Goal: Transaction & Acquisition: Purchase product/service

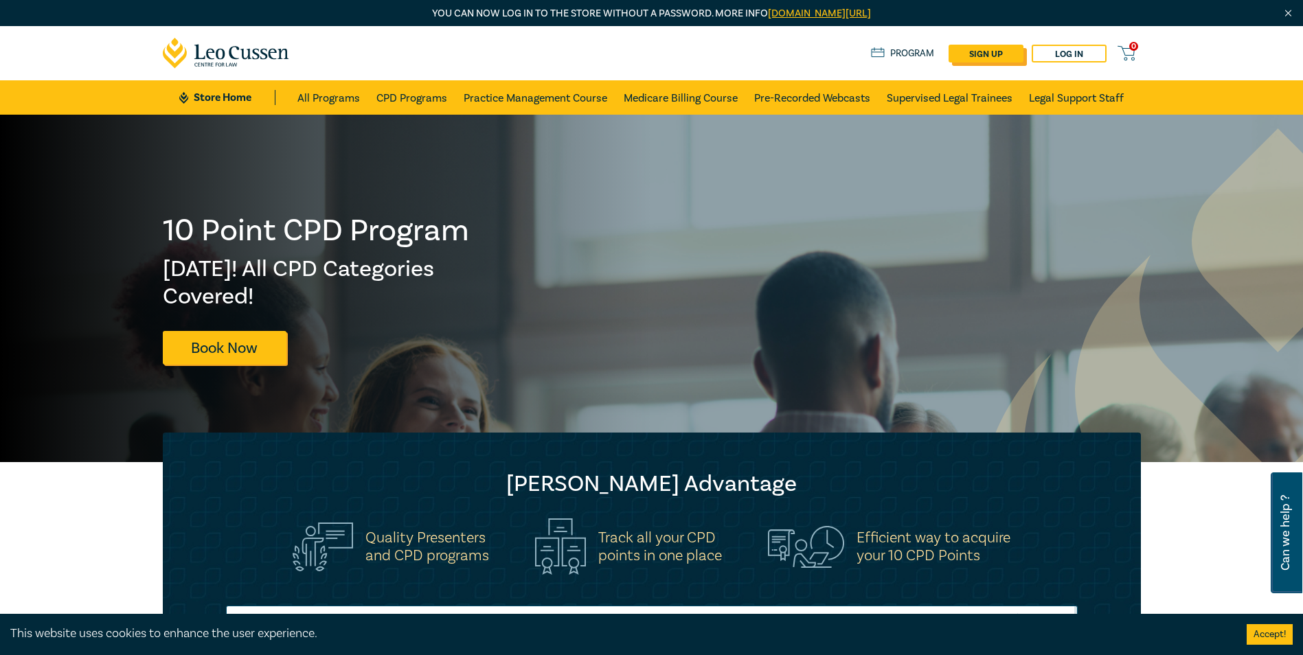
click at [954, 53] on link "sign up" at bounding box center [986, 54] width 75 height 18
select select "AU"
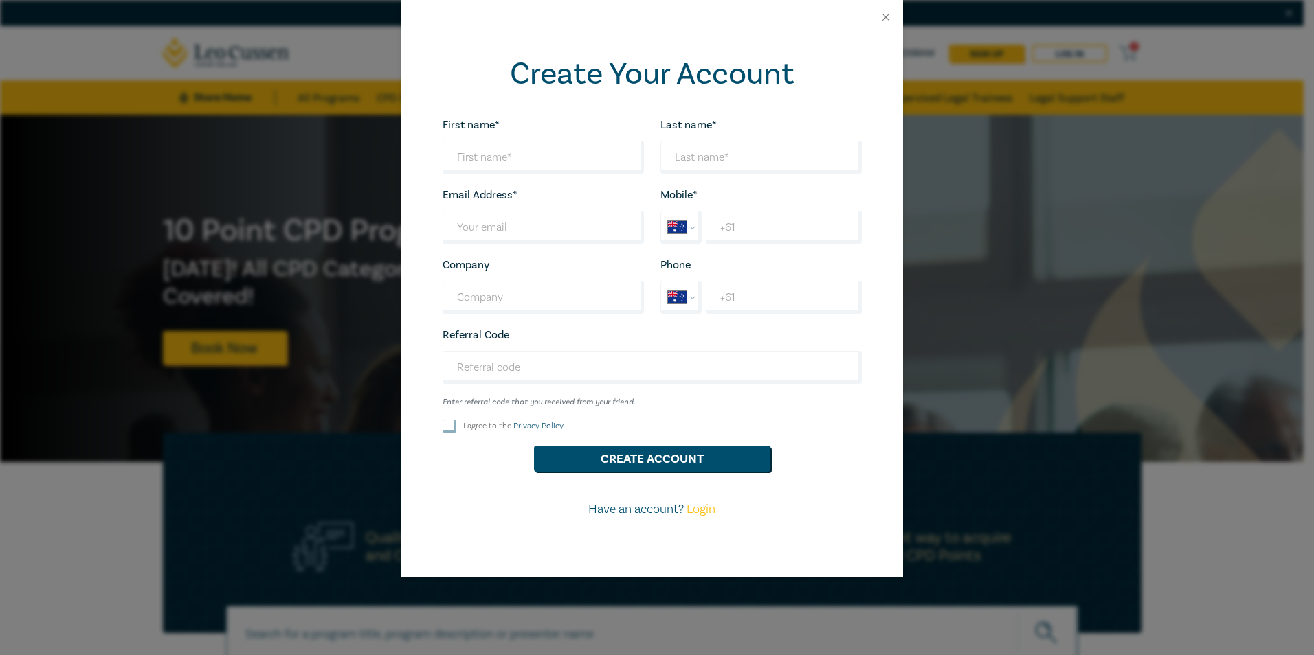
click at [614, 512] on p "Have an account? Login" at bounding box center [652, 510] width 436 height 18
click at [884, 16] on button "Close" at bounding box center [885, 17] width 12 height 12
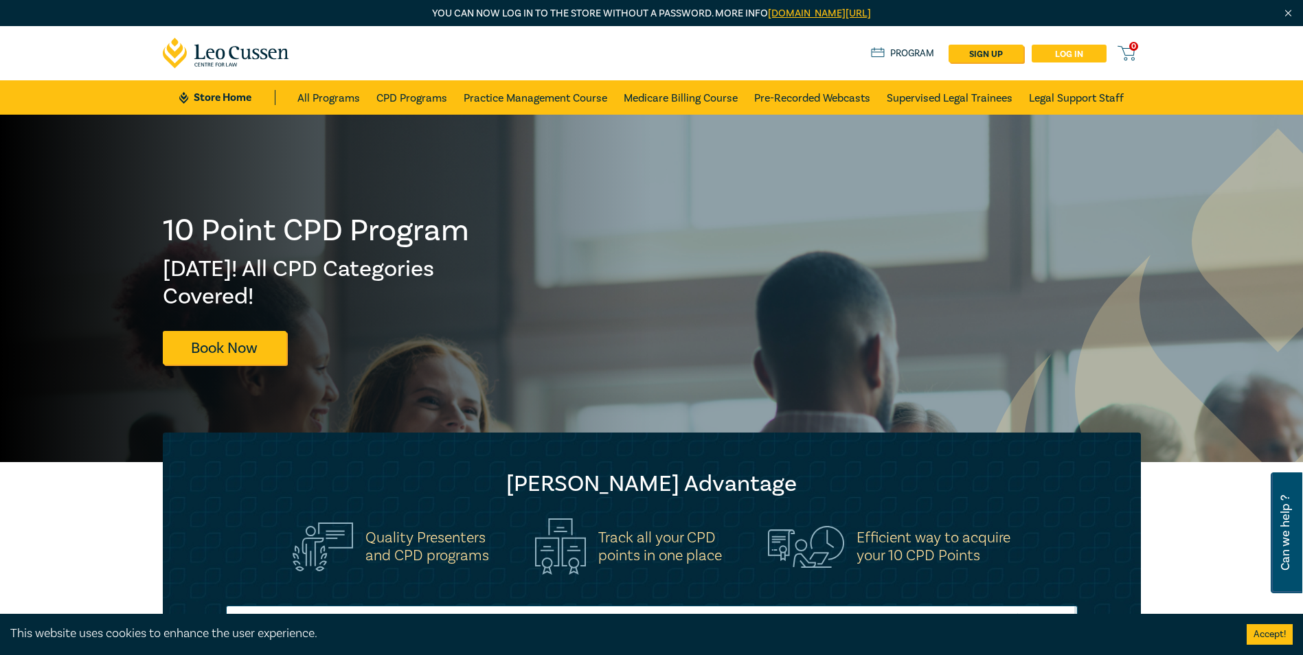
click at [1080, 54] on link "Log in" at bounding box center [1069, 54] width 75 height 18
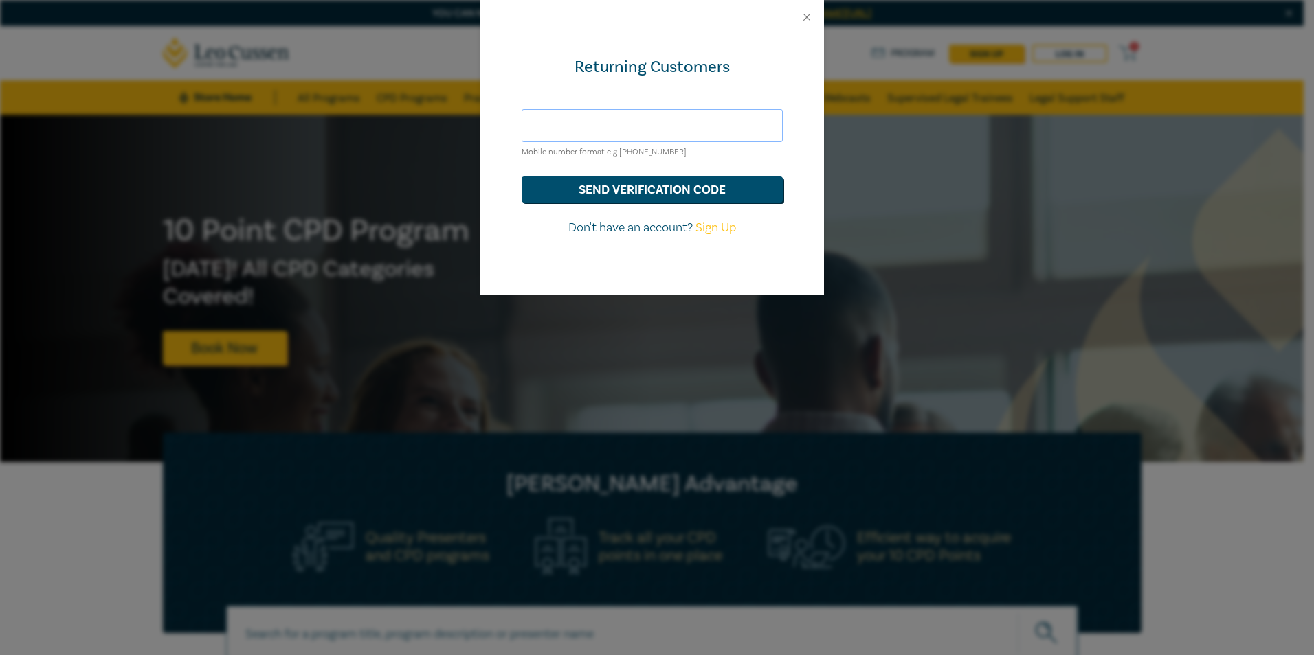
click at [620, 117] on input "text" at bounding box center [651, 125] width 261 height 33
type input "karen@stubbswallace.com.au"
click at [658, 185] on button "send verification code" at bounding box center [651, 190] width 261 height 26
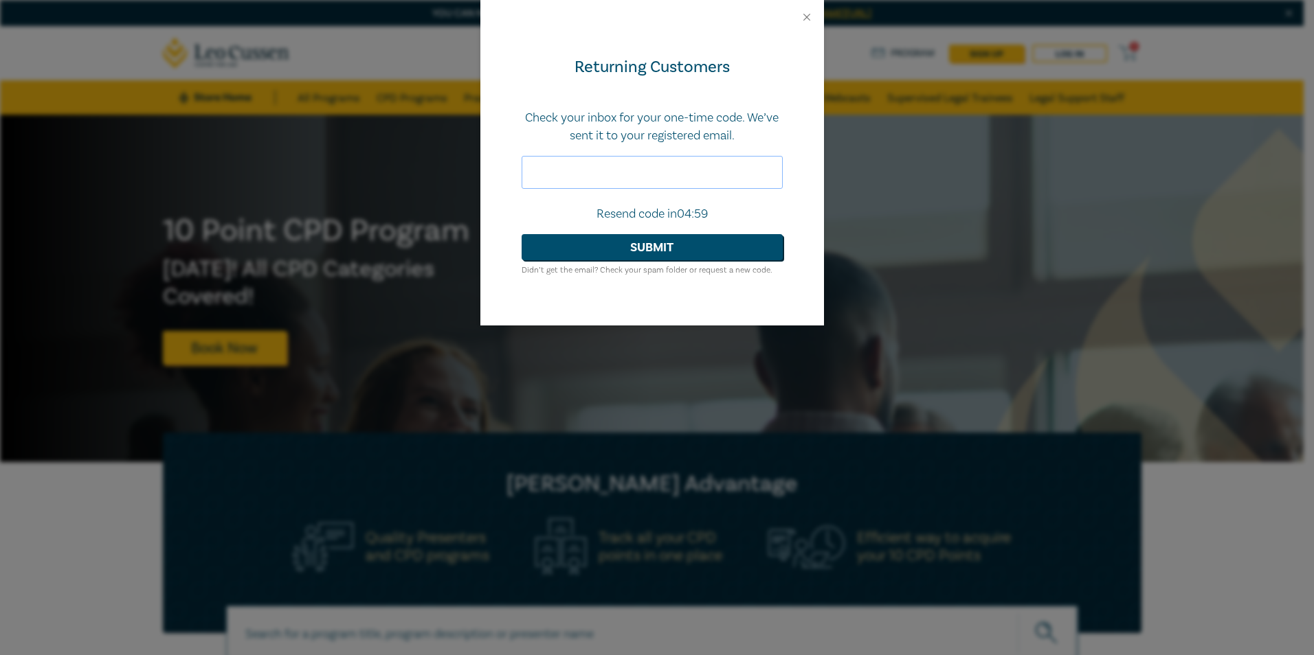
click at [658, 185] on input "text" at bounding box center [651, 172] width 261 height 33
click at [539, 168] on input "text" at bounding box center [651, 172] width 261 height 33
type input "114964"
click at [583, 253] on button "Submit" at bounding box center [651, 247] width 261 height 26
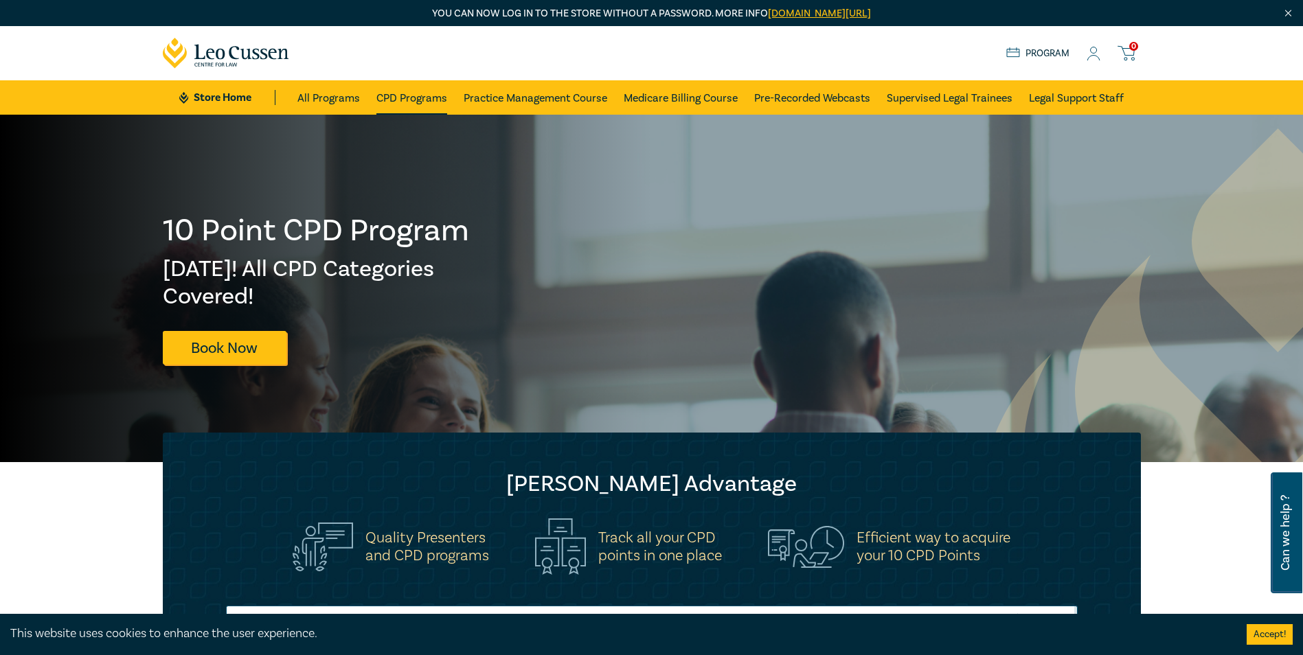
click at [397, 99] on link "CPD Programs" at bounding box center [411, 97] width 71 height 34
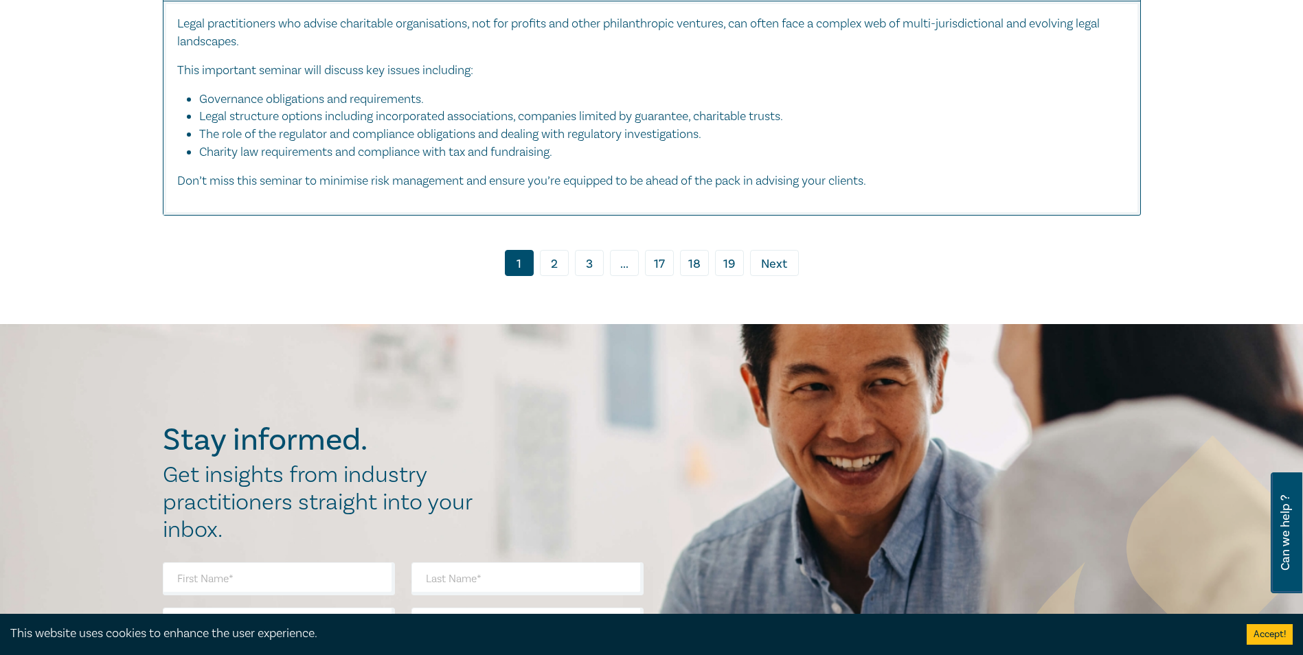
scroll to position [5634, 0]
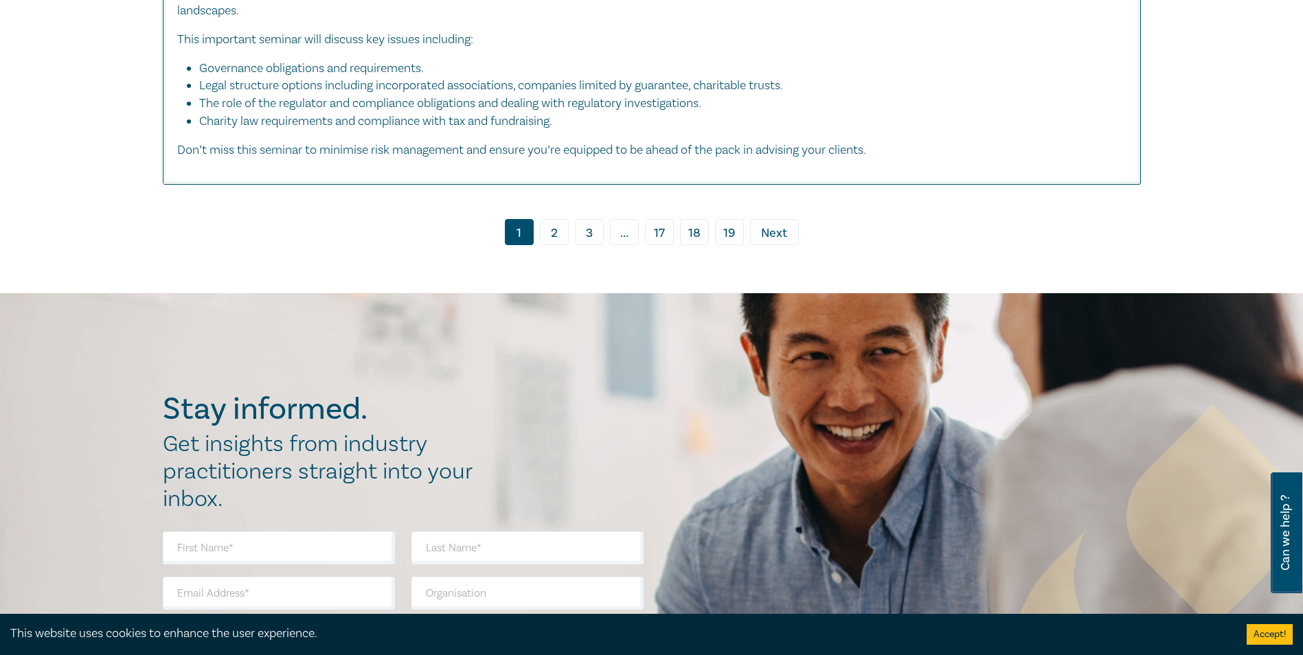
click at [767, 227] on span "Next" at bounding box center [774, 234] width 26 height 18
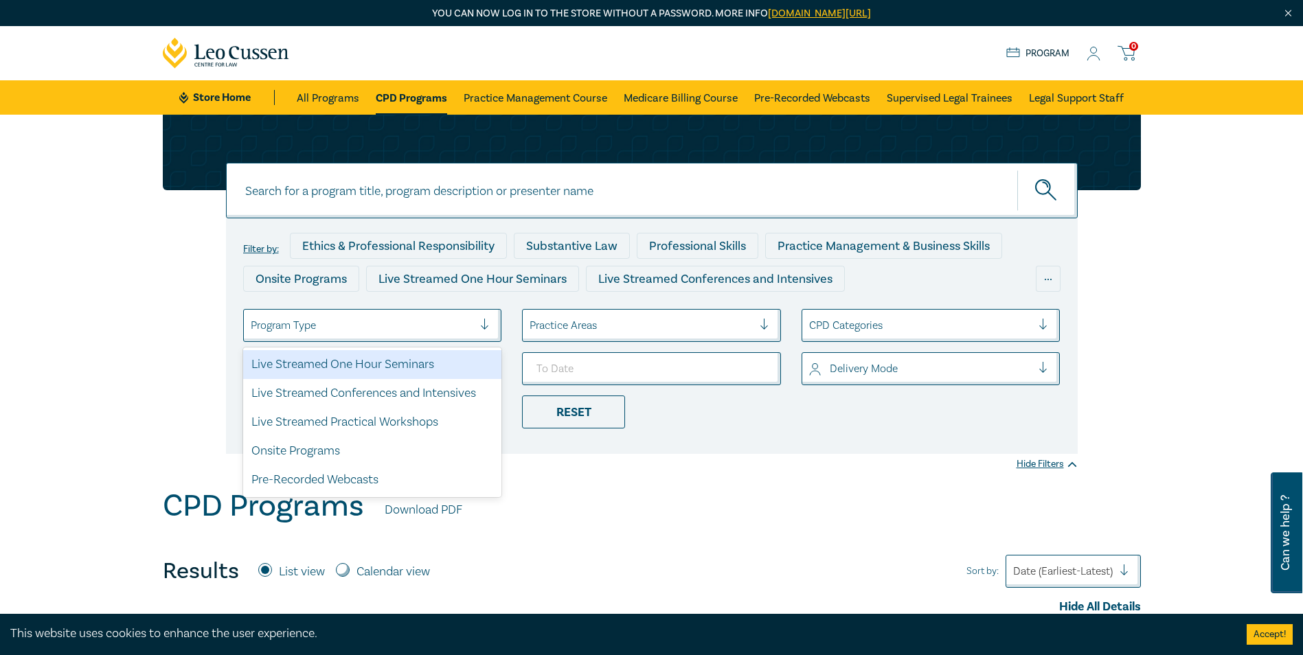
click at [487, 325] on div at bounding box center [490, 326] width 21 height 14
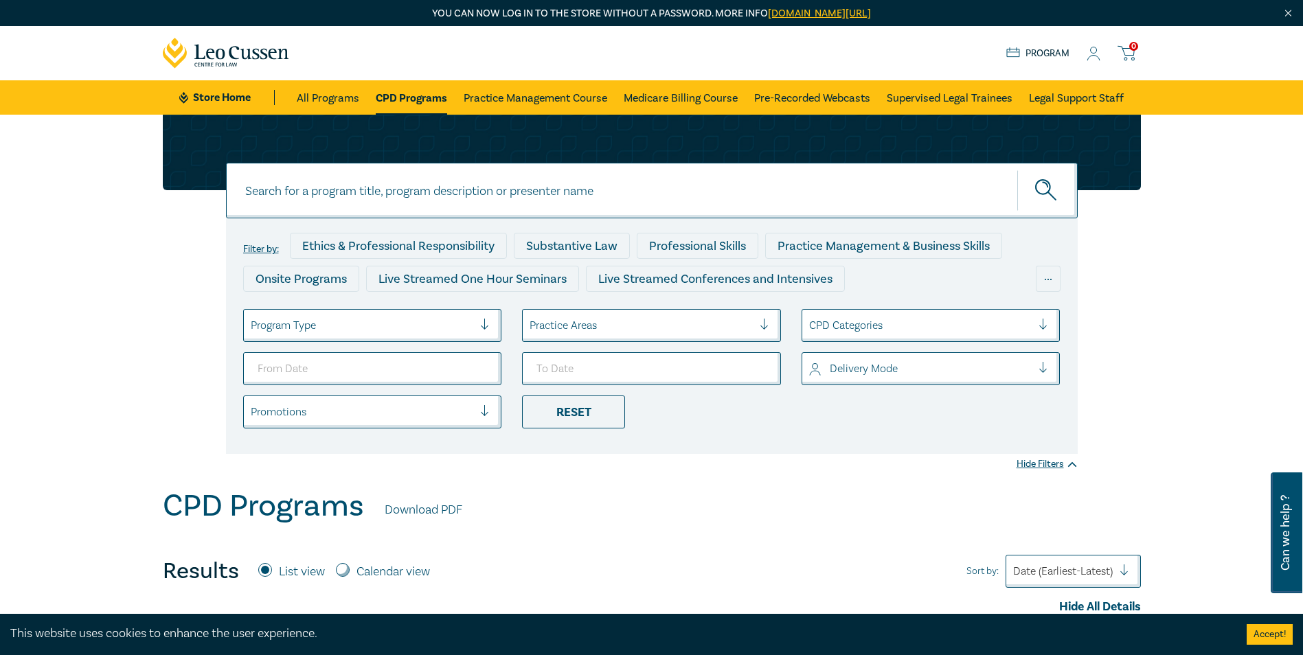
click at [487, 325] on div at bounding box center [490, 326] width 21 height 14
click at [773, 325] on div at bounding box center [770, 326] width 21 height 14
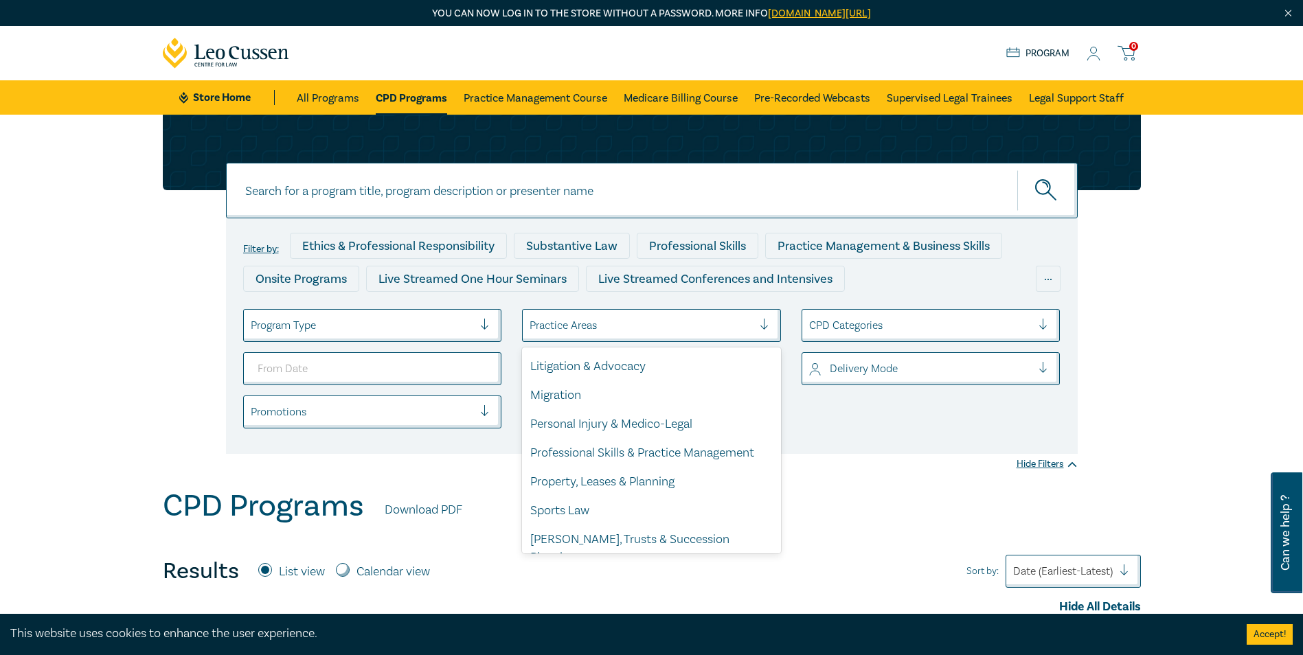
scroll to position [404, 0]
click at [719, 526] on div "[PERSON_NAME], Trusts & Succession Planning" at bounding box center [651, 546] width 259 height 47
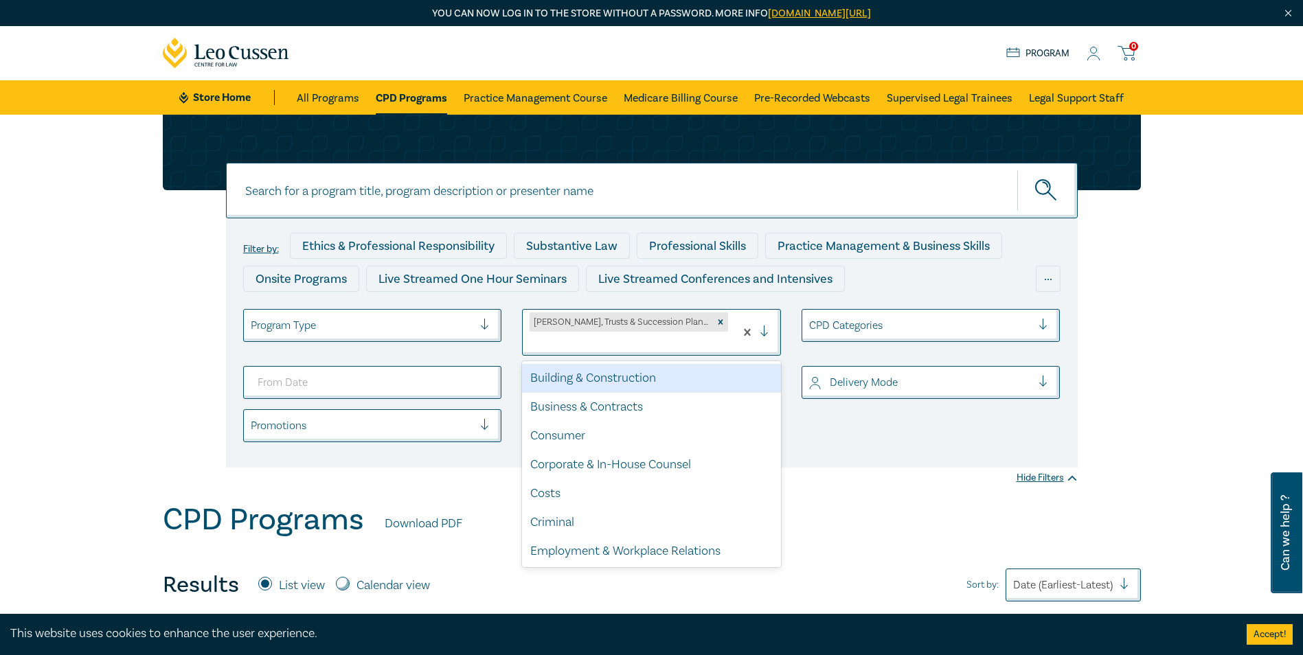
click at [763, 326] on div at bounding box center [770, 333] width 21 height 14
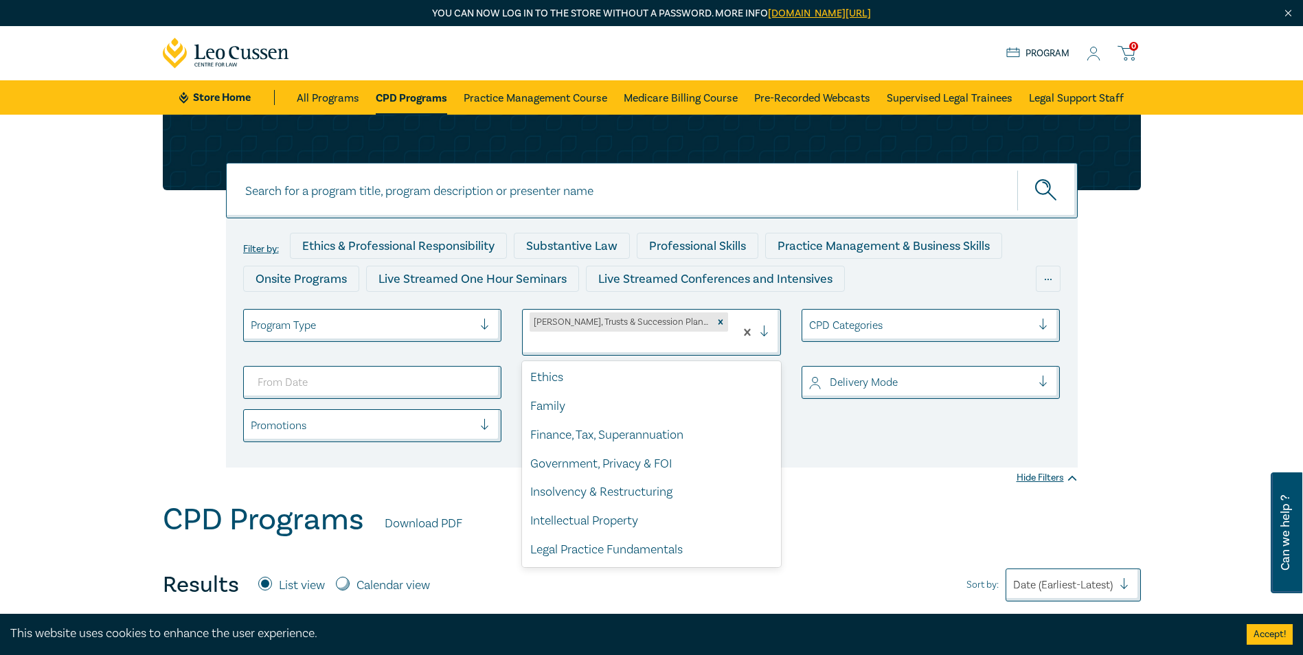
scroll to position [206, 0]
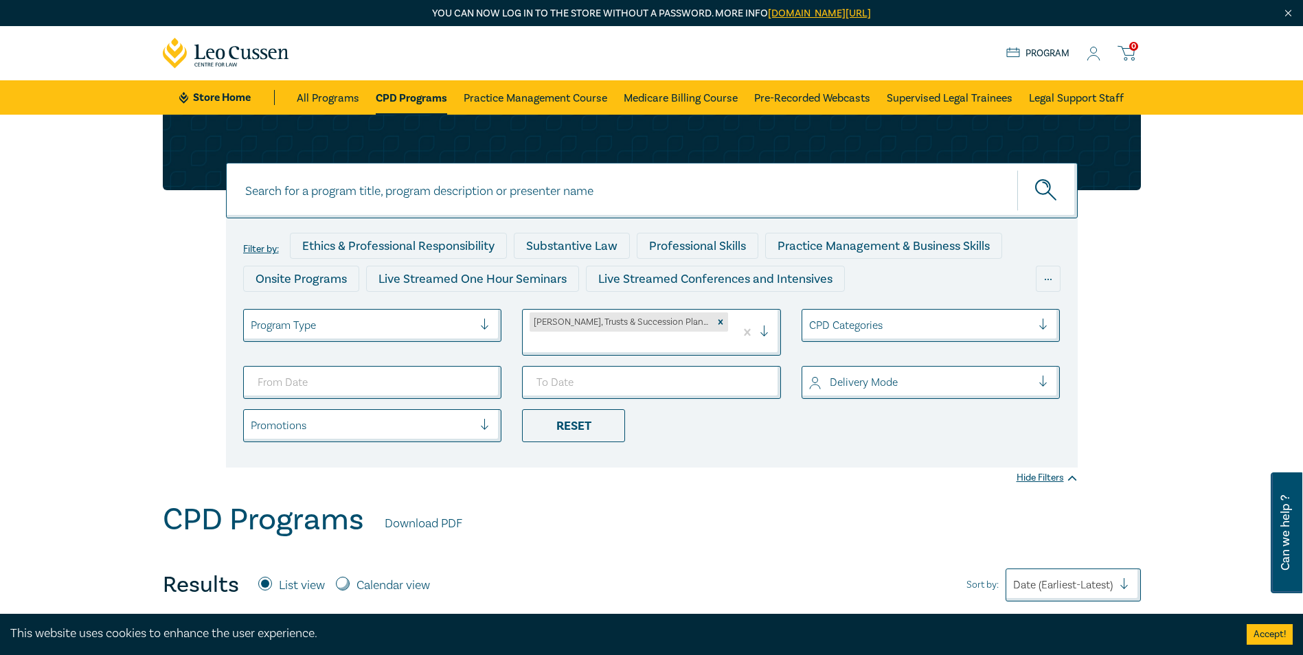
click at [605, 412] on div "Reset" at bounding box center [573, 425] width 103 height 33
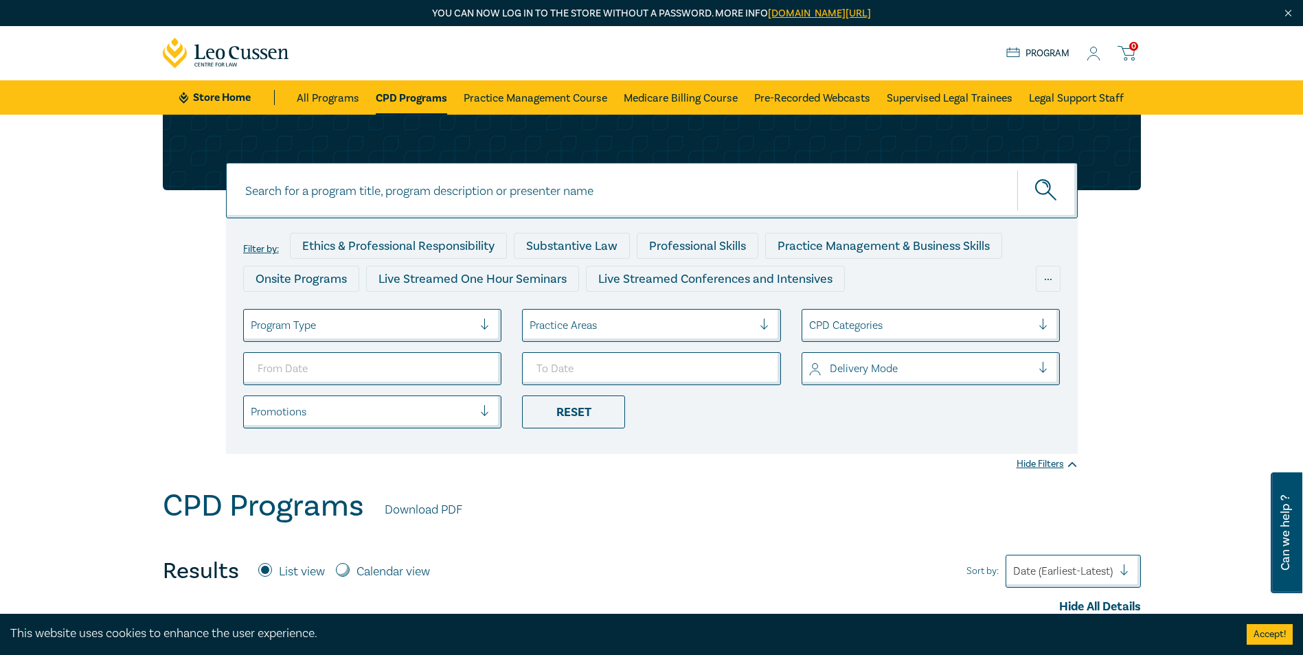
click at [748, 331] on div at bounding box center [641, 326] width 223 height 18
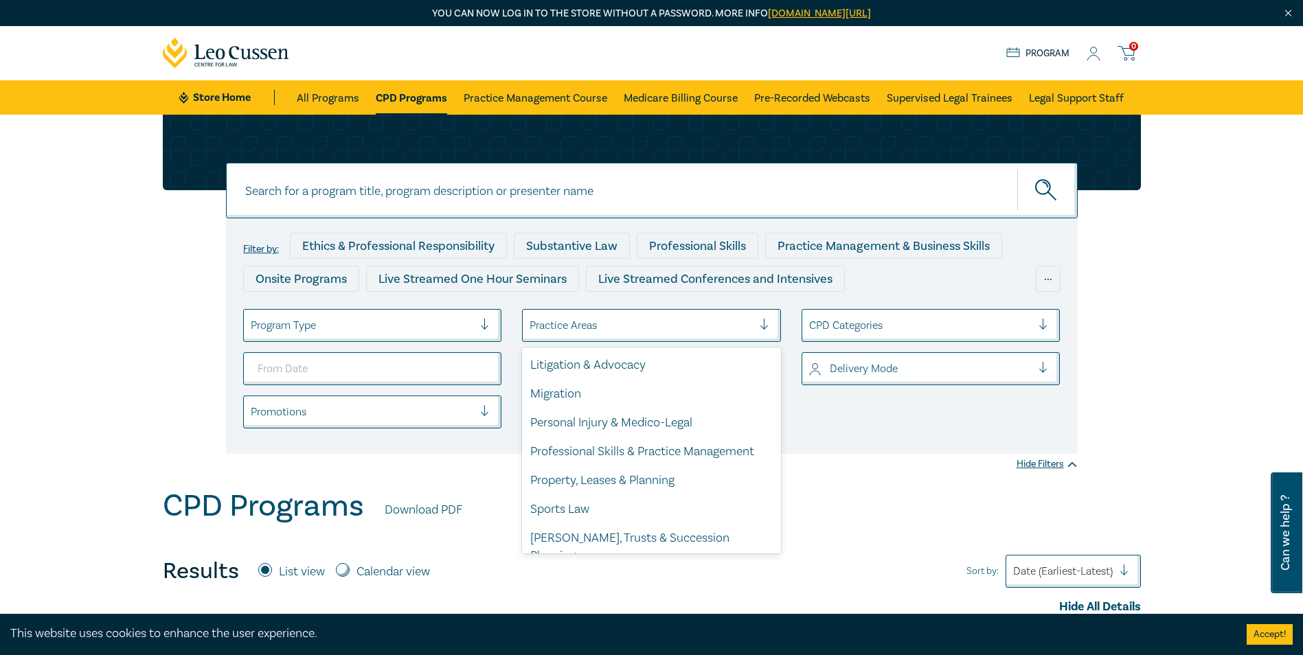
scroll to position [404, 0]
click at [664, 535] on div "[PERSON_NAME], Trusts & Succession Planning" at bounding box center [651, 546] width 259 height 47
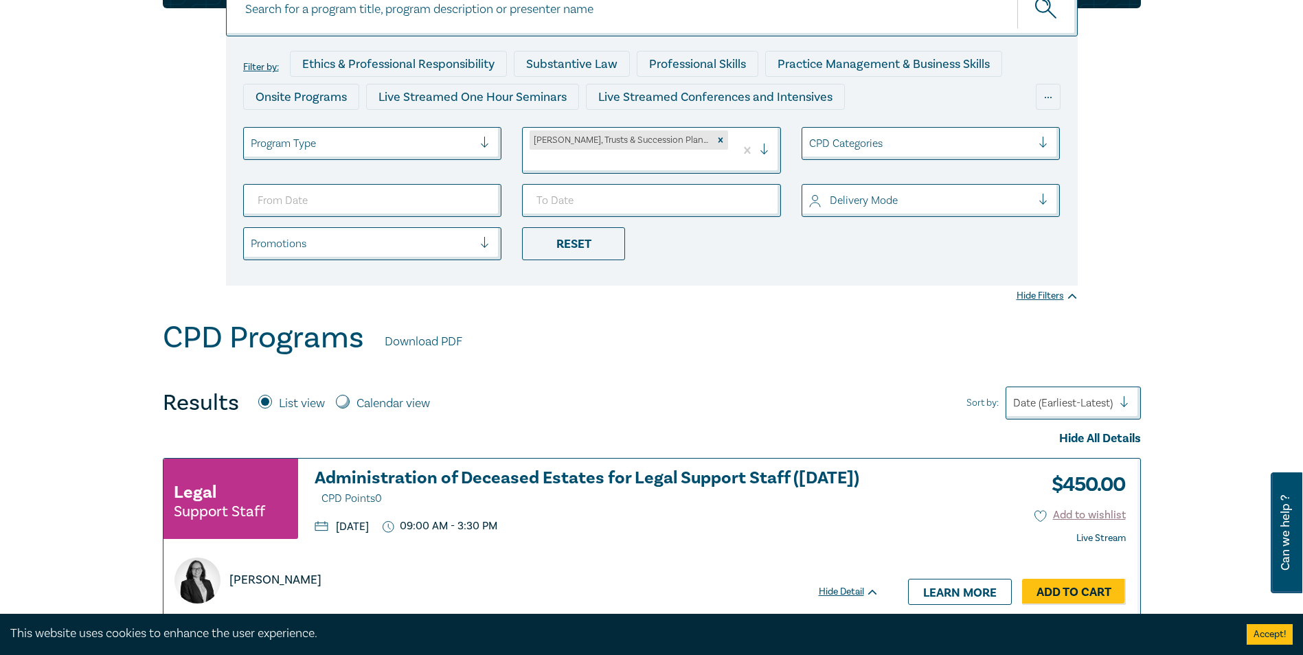
scroll to position [69, 0]
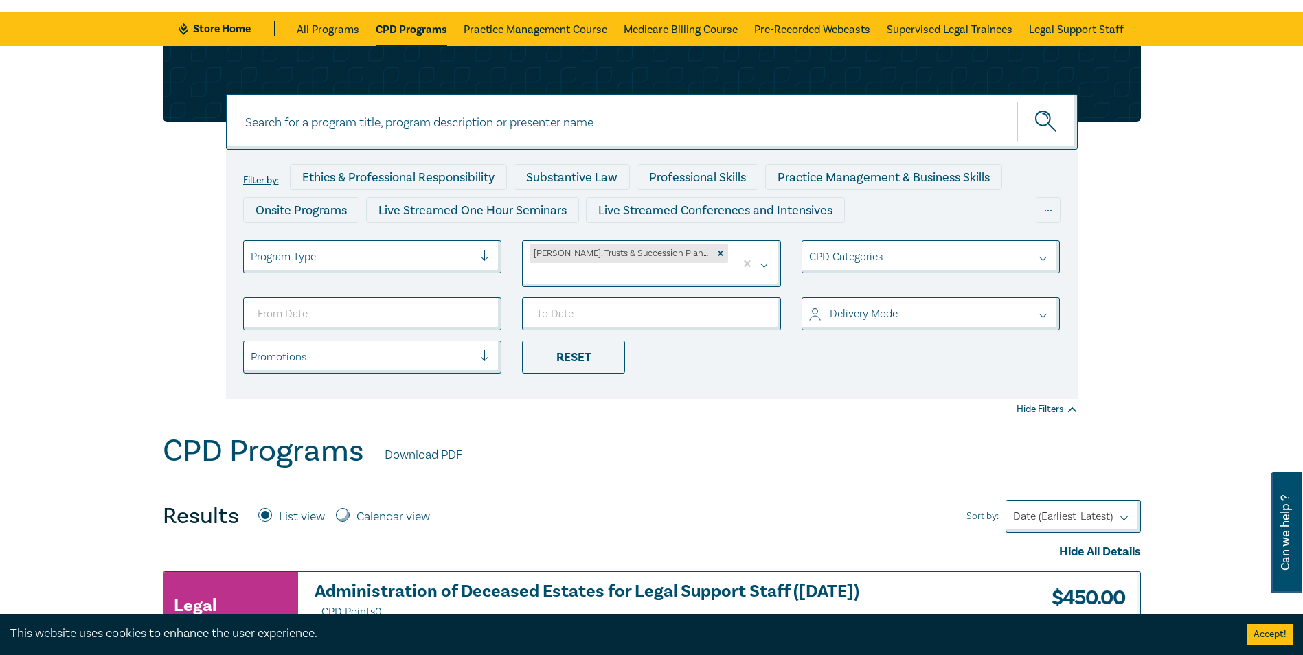
click at [1061, 124] on button "submit" at bounding box center [1048, 122] width 60 height 42
click at [670, 126] on input at bounding box center [652, 122] width 852 height 56
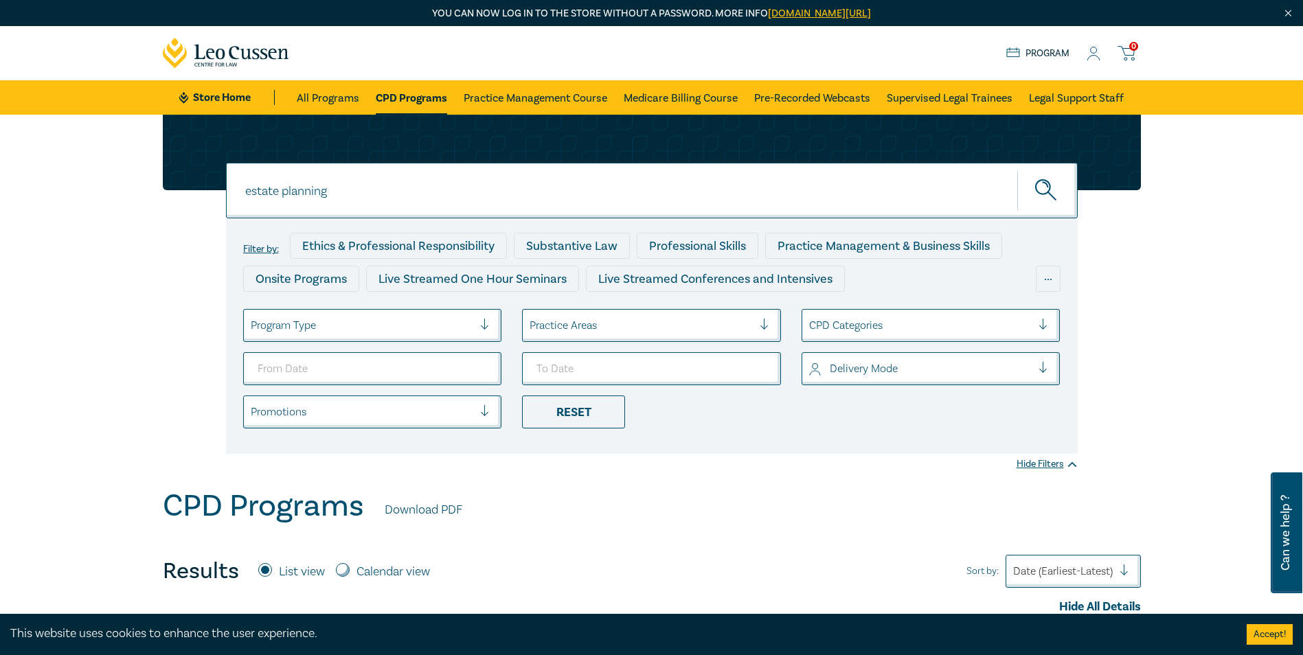
type input "estate planning"
click at [1018, 170] on button "submit" at bounding box center [1048, 191] width 60 height 42
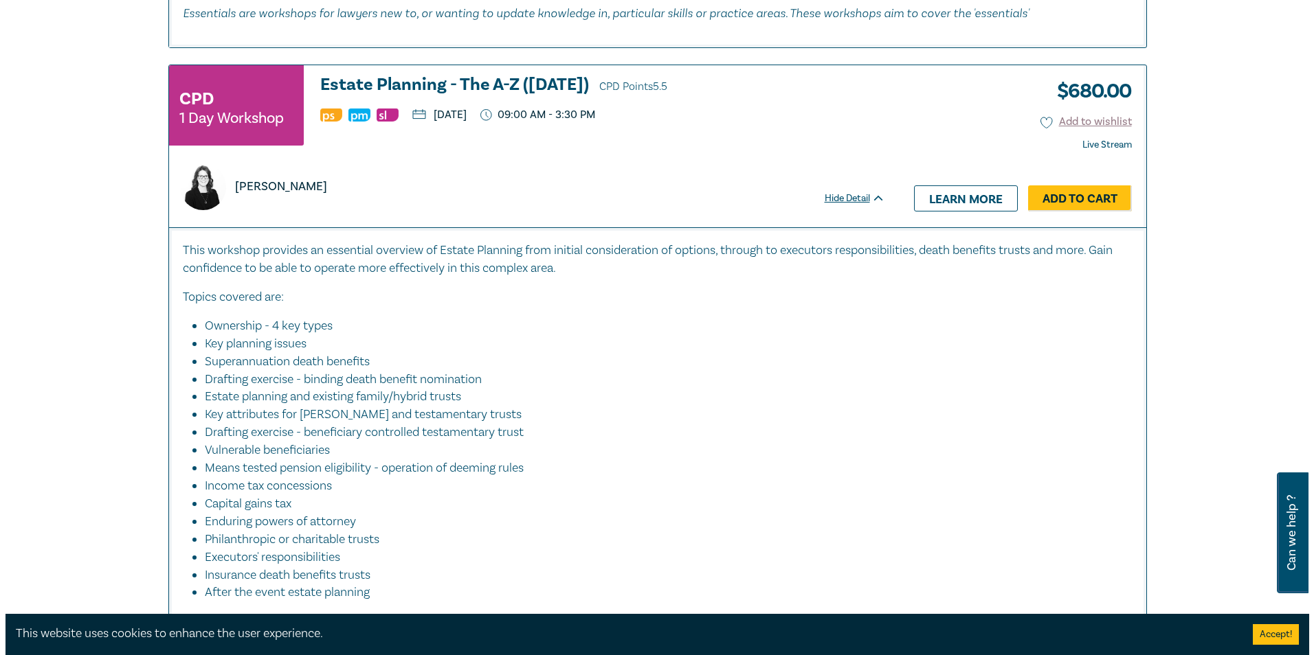
scroll to position [1305, 0]
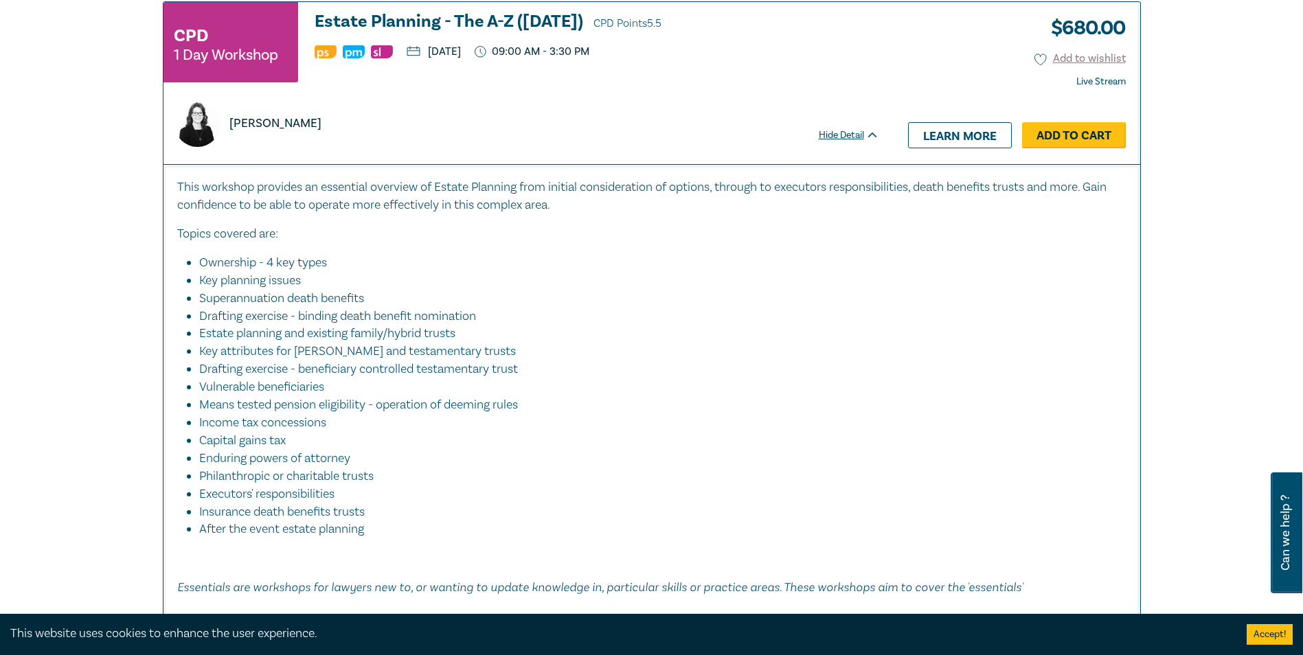
click at [1094, 133] on link "Add to Cart" at bounding box center [1074, 135] width 104 height 26
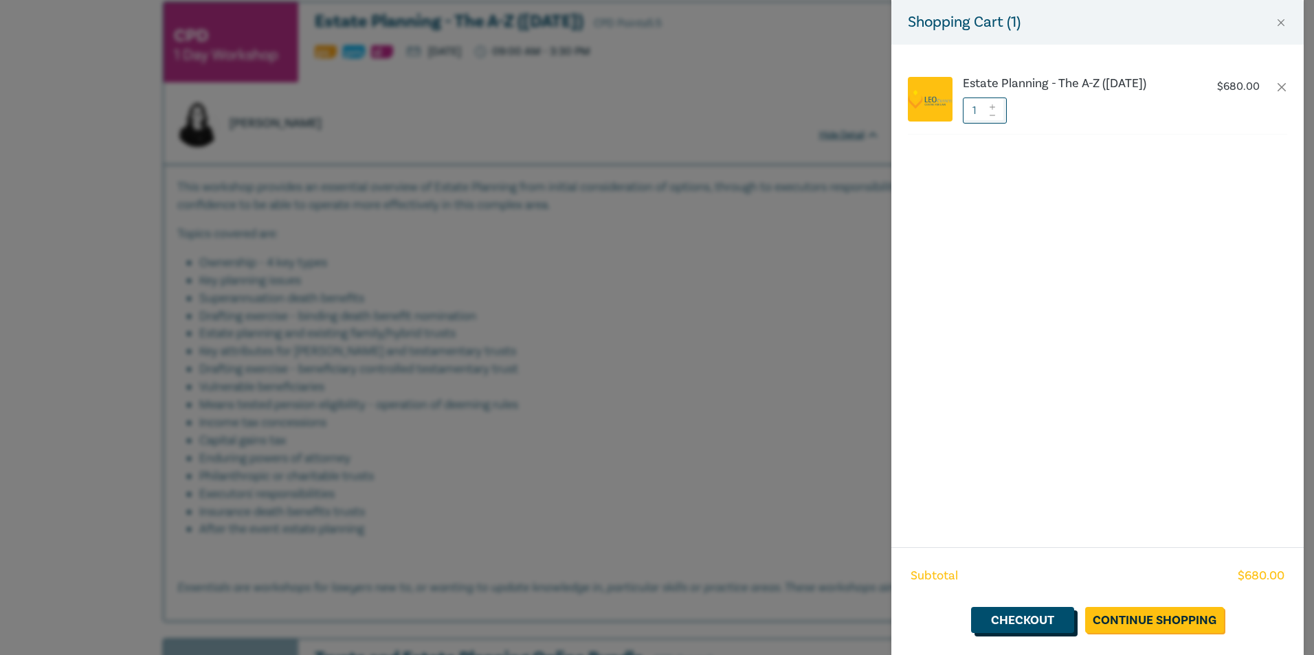
click at [1046, 616] on link "Checkout" at bounding box center [1022, 620] width 103 height 26
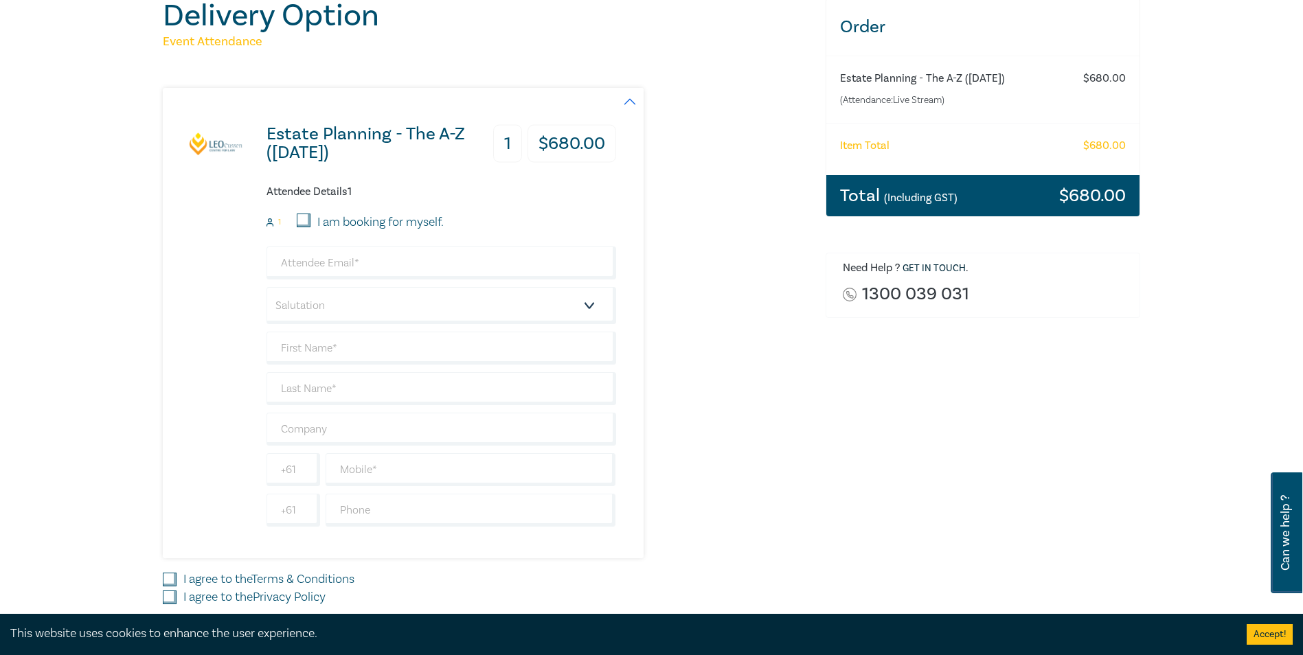
scroll to position [206, 0]
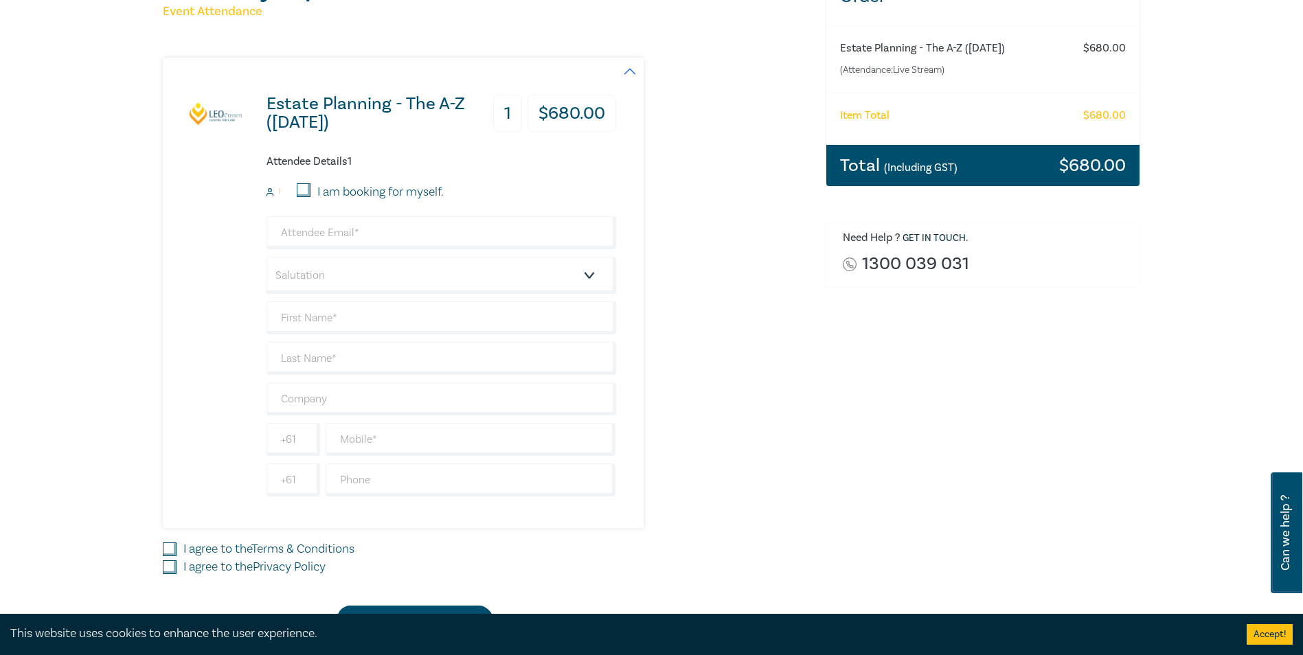
click at [300, 184] on input "I am booking for myself." at bounding box center [304, 190] width 14 height 14
checkbox input "true"
type input "karen@stubbswallace.com.au"
type input "Karen"
type input "Collins"
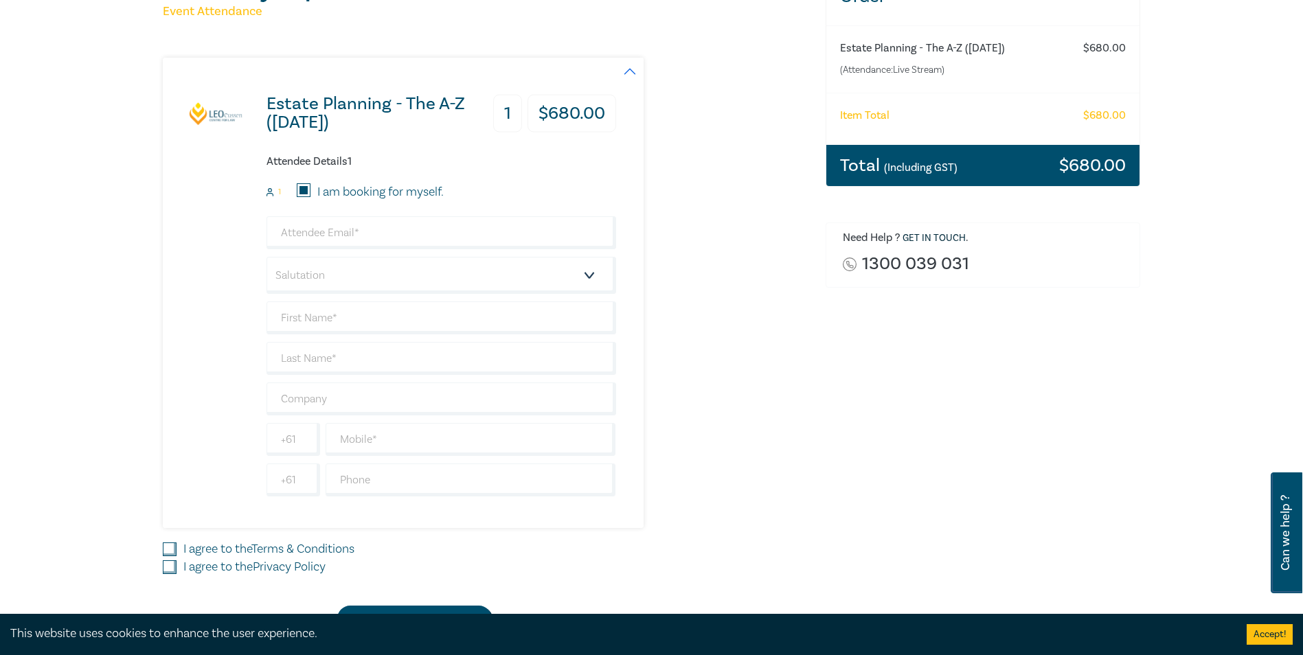
type input "448809162"
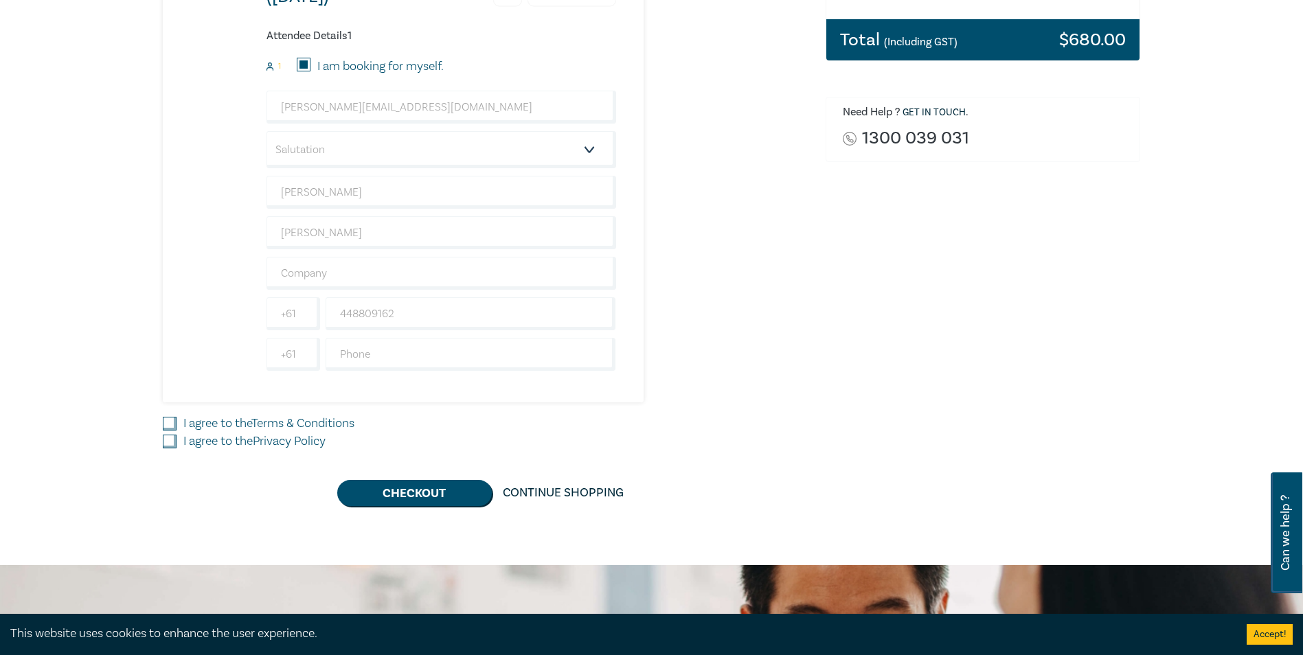
scroll to position [344, 0]
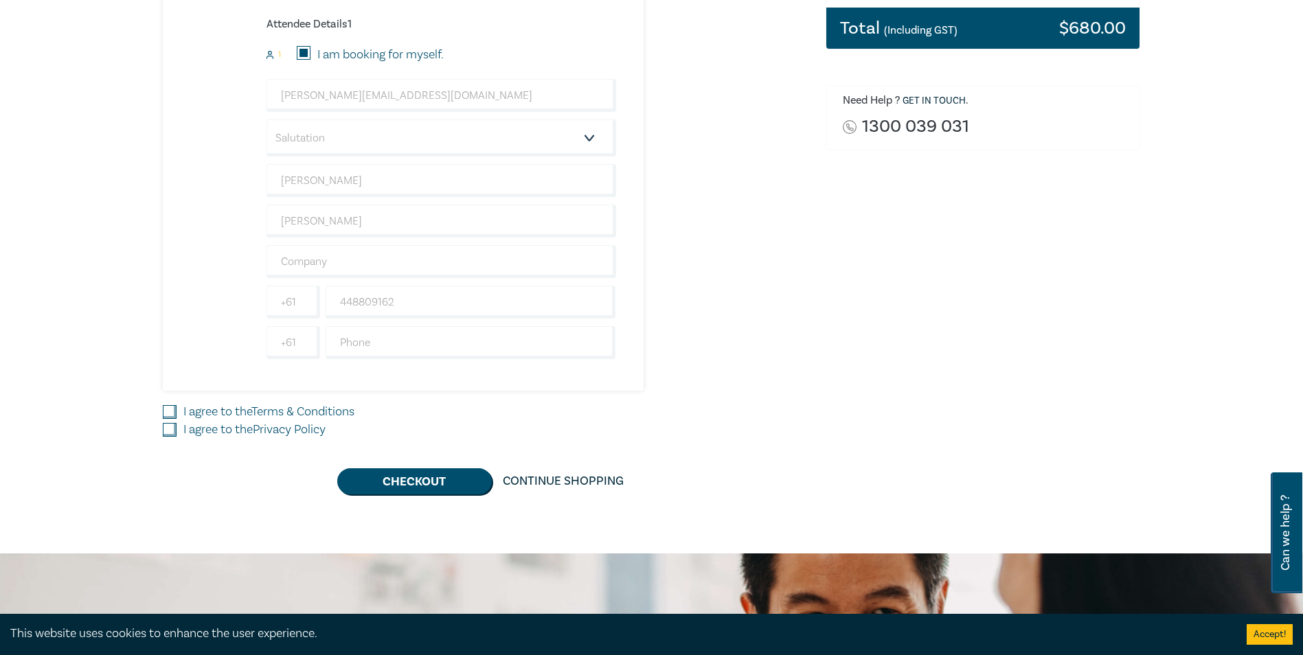
click at [174, 409] on input "I agree to the Terms & Conditions" at bounding box center [170, 412] width 14 height 14
checkbox input "true"
click at [169, 429] on input "I agree to the Privacy Policy" at bounding box center [170, 430] width 14 height 14
checkbox input "true"
click at [412, 479] on button "Checkout" at bounding box center [414, 482] width 155 height 26
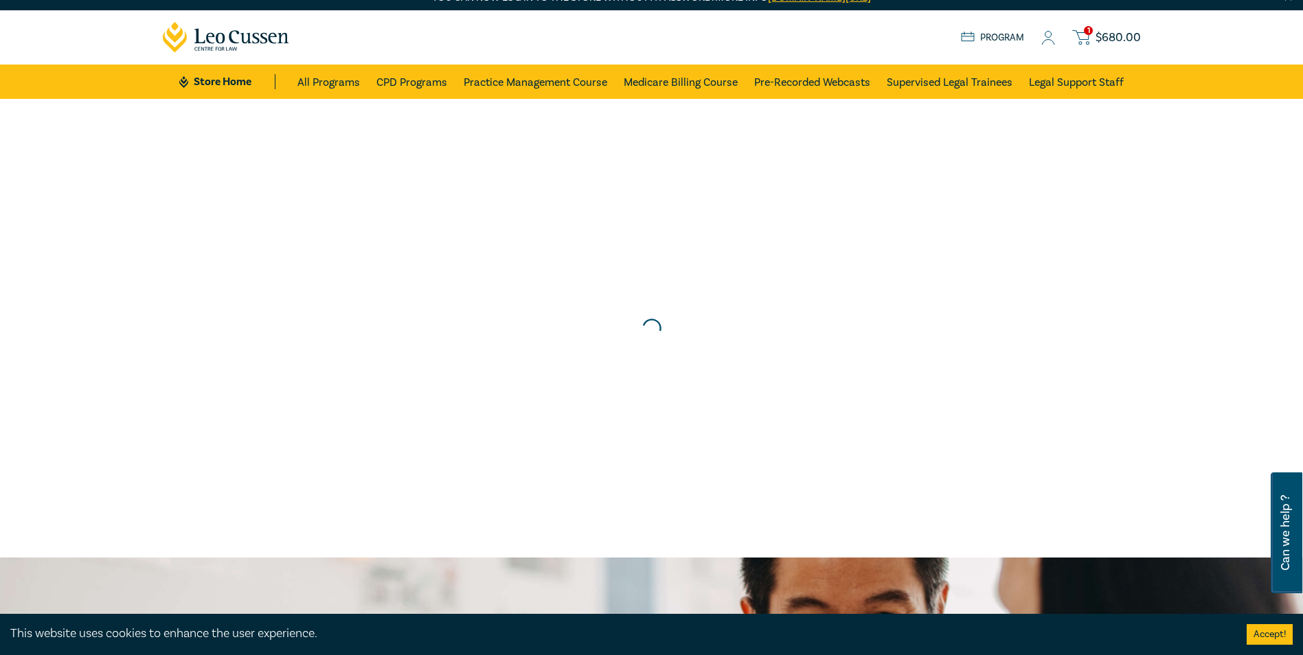
scroll to position [0, 0]
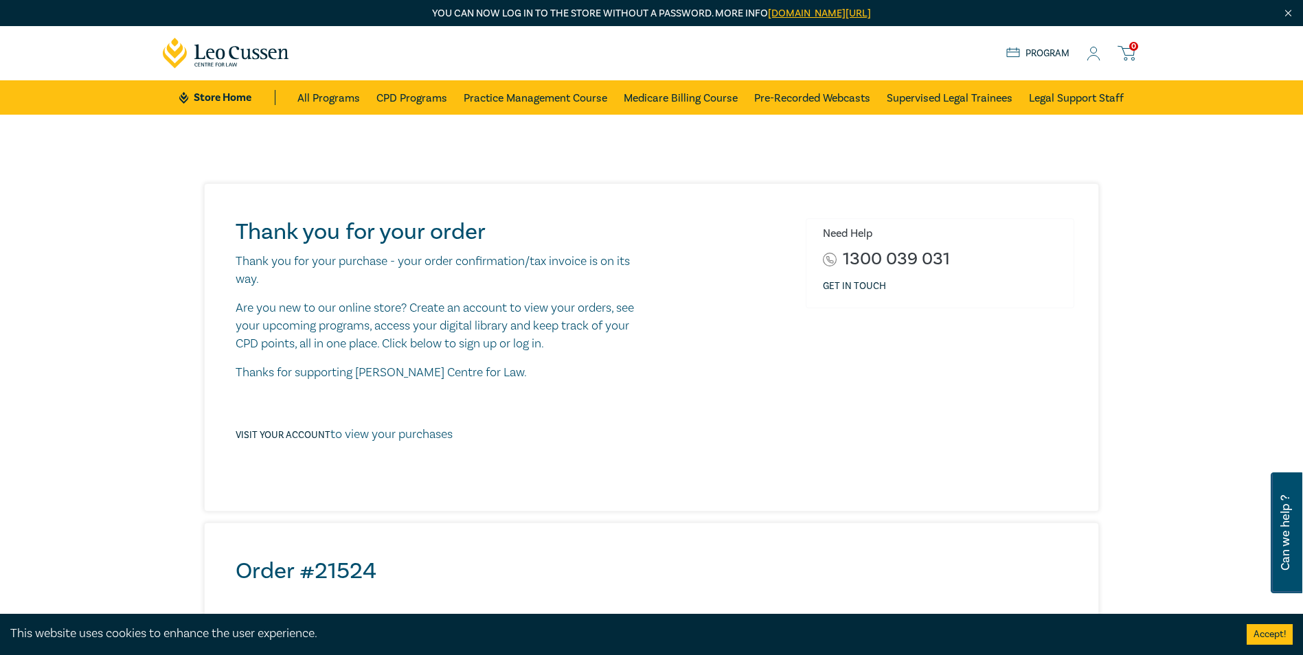
click at [1097, 59] on icon at bounding box center [1094, 54] width 14 height 14
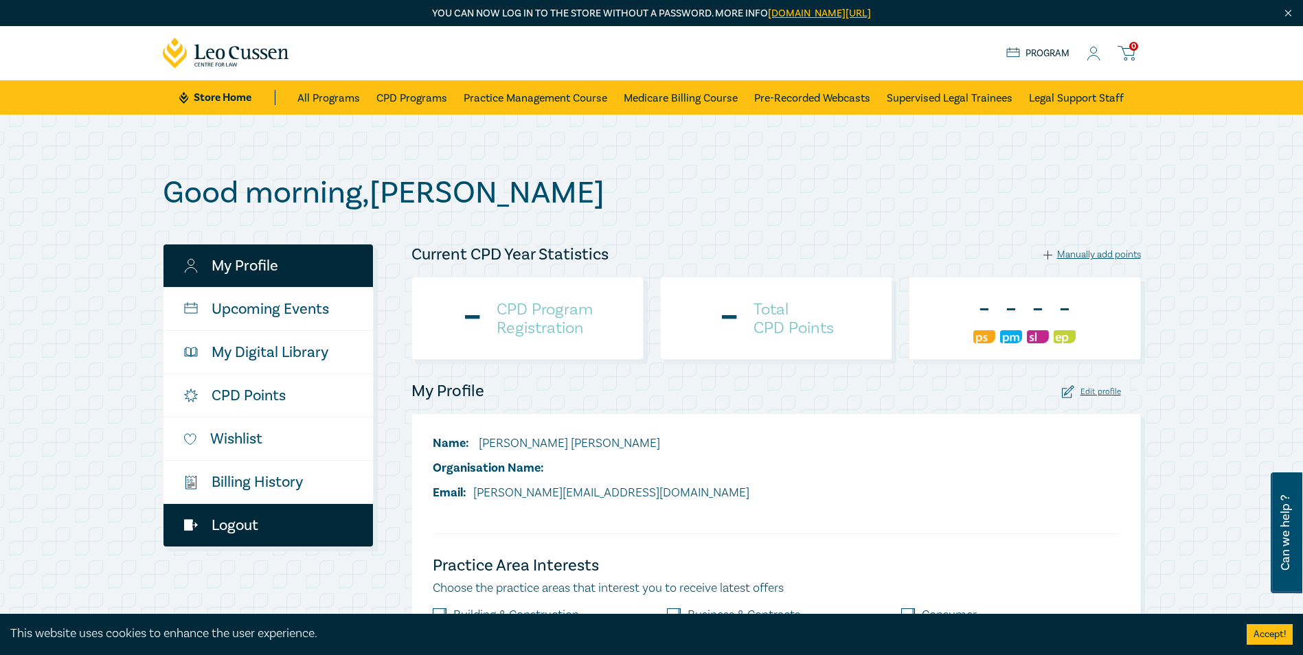
click at [228, 532] on link "Logout" at bounding box center [269, 525] width 210 height 43
